Goal: Check status: Check status

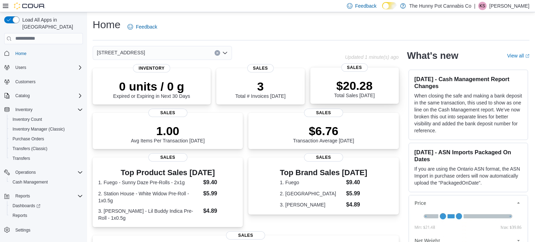
click at [364, 80] on p "$20.28" at bounding box center [354, 86] width 40 height 14
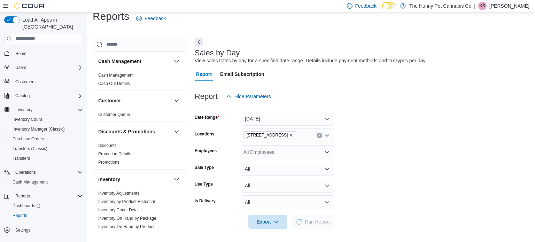
scroll to position [9, 0]
click at [508, 8] on p "Kandice Sparks" at bounding box center [509, 6] width 40 height 8
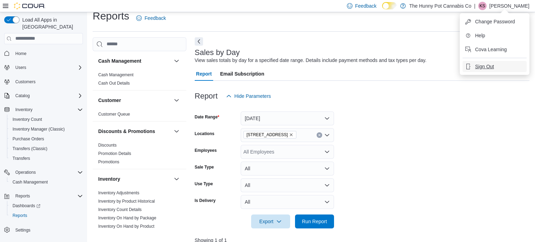
click at [474, 70] on button "Sign Out" at bounding box center [494, 66] width 64 height 11
